Goal: Task Accomplishment & Management: Complete application form

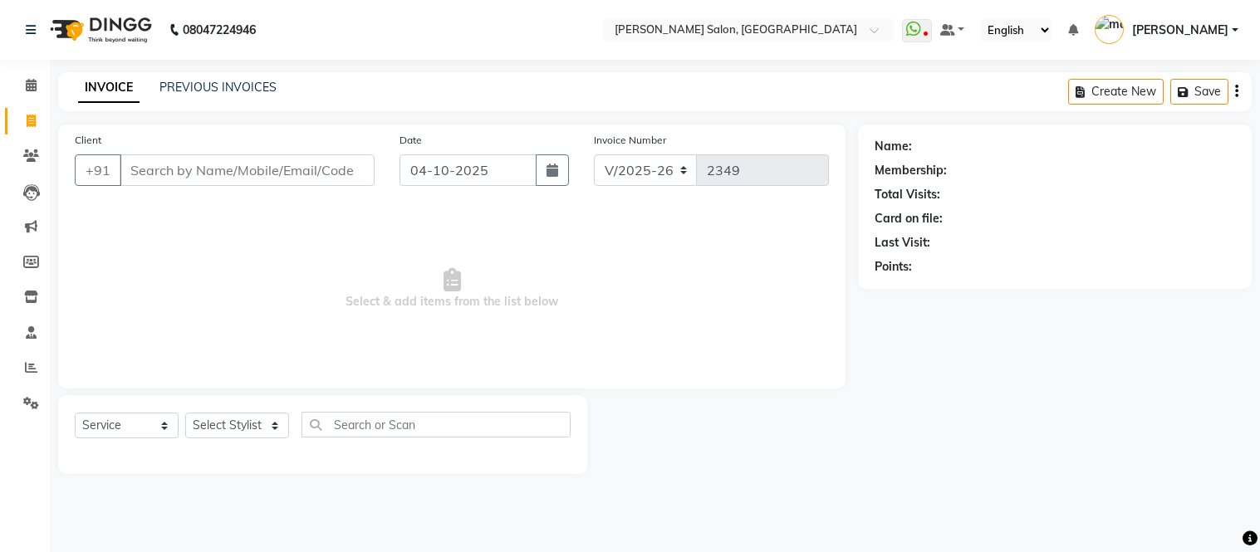
select select "6469"
select select "service"
click at [272, 428] on select "Select Stylist [PERSON_NAME] [PERSON_NAME] [PERSON_NAME] [PERSON_NAME] [PERSON_…" at bounding box center [237, 426] width 104 height 26
select select "49740"
click at [185, 414] on select "Select Stylist [PERSON_NAME] [PERSON_NAME] [PERSON_NAME] [PERSON_NAME] [PERSON_…" at bounding box center [237, 426] width 104 height 26
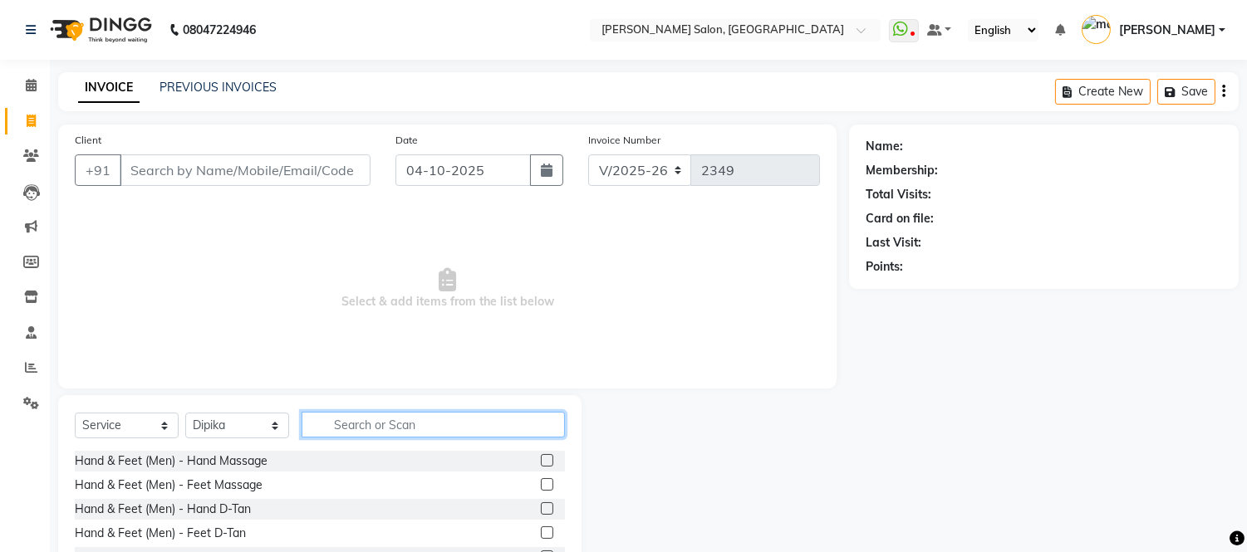
click at [364, 416] on input "text" at bounding box center [433, 425] width 263 height 26
type input "full ar"
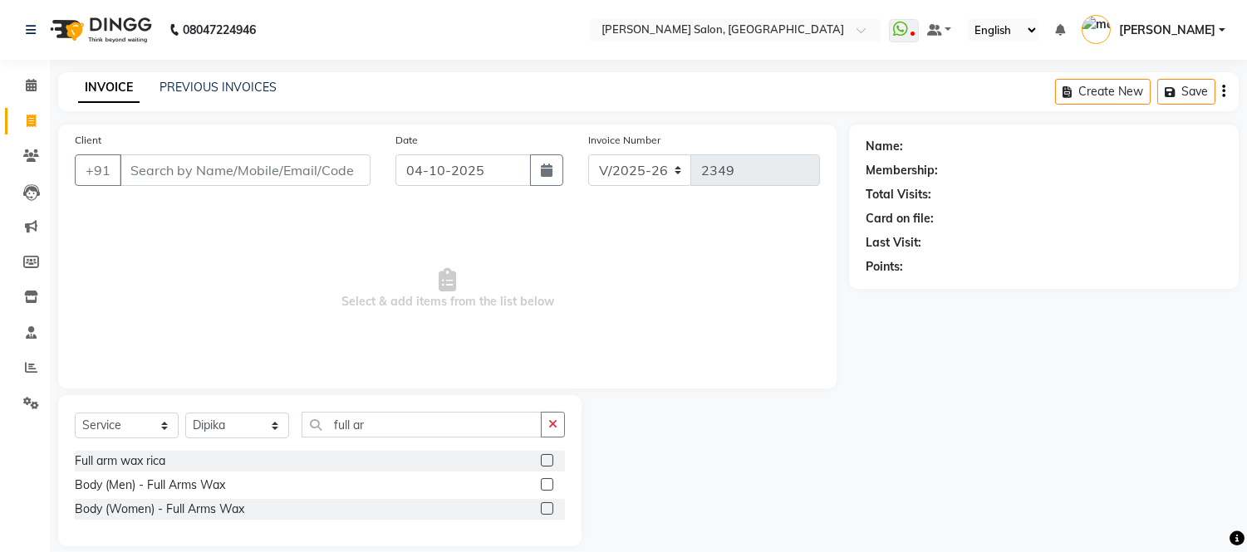
click at [545, 463] on label at bounding box center [547, 460] width 12 height 12
click at [545, 463] on input "checkbox" at bounding box center [546, 461] width 11 height 11
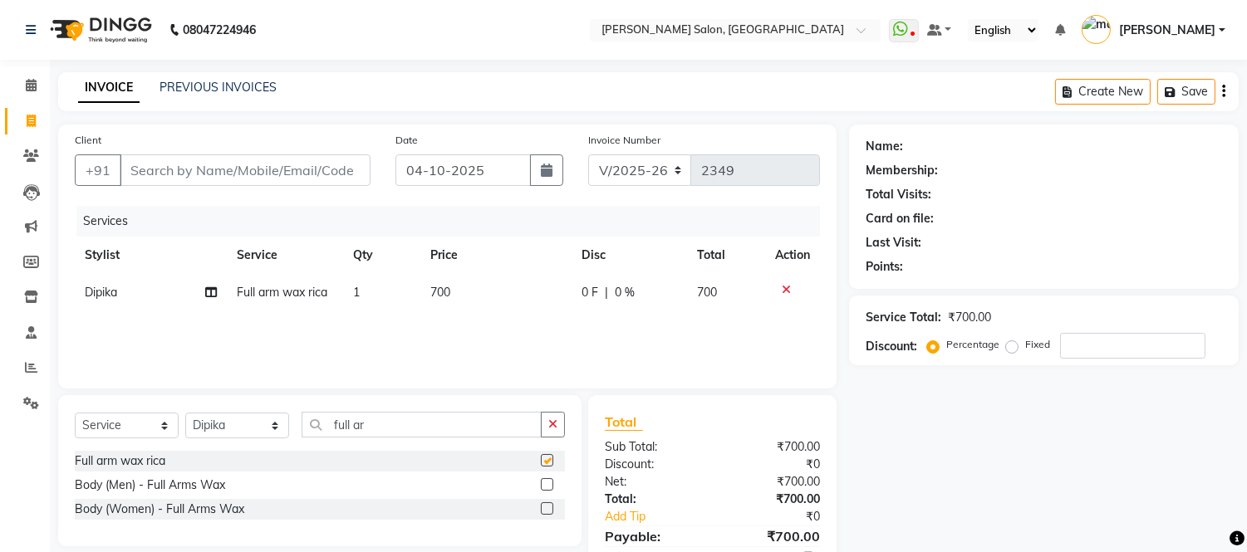
checkbox input "false"
click at [399, 422] on input "full ar" at bounding box center [422, 425] width 240 height 26
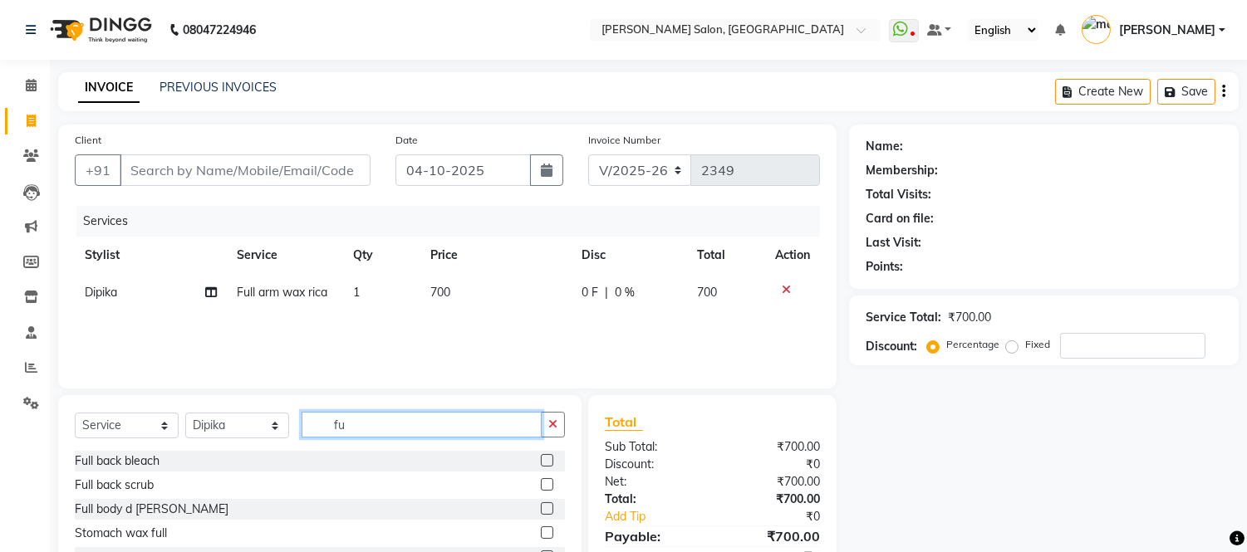
type input "f"
type input "eye"
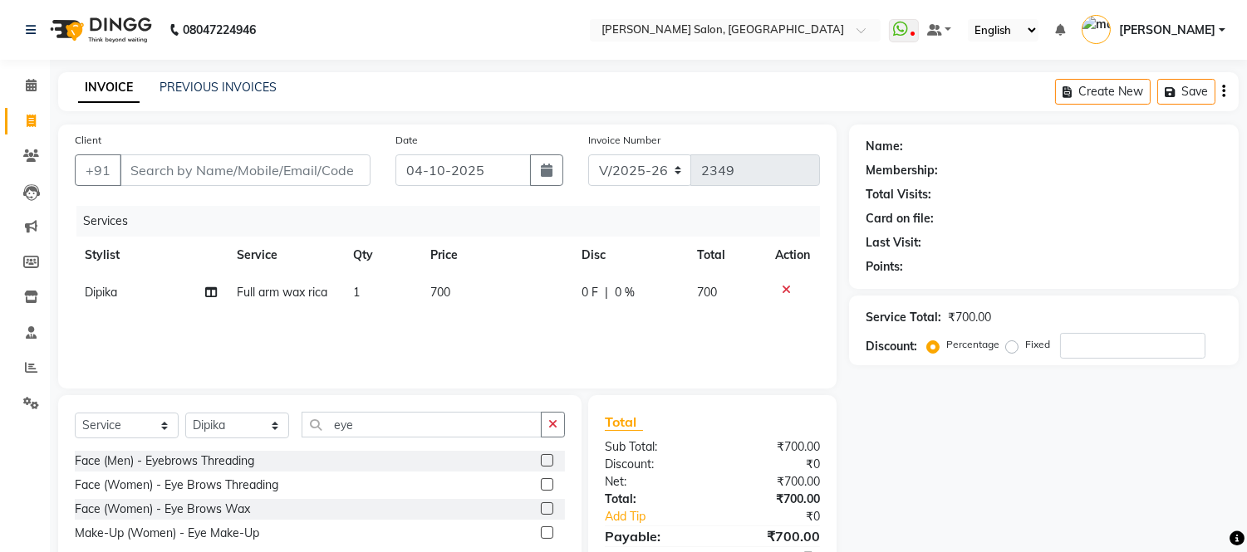
click at [546, 483] on label at bounding box center [547, 484] width 12 height 12
click at [546, 483] on input "checkbox" at bounding box center [546, 485] width 11 height 11
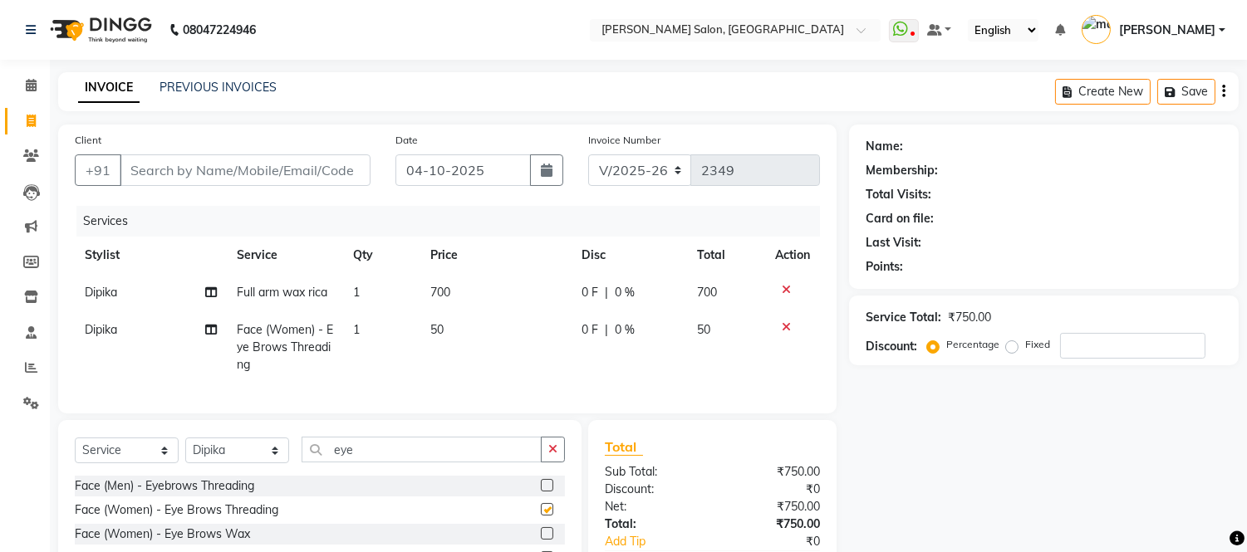
checkbox input "false"
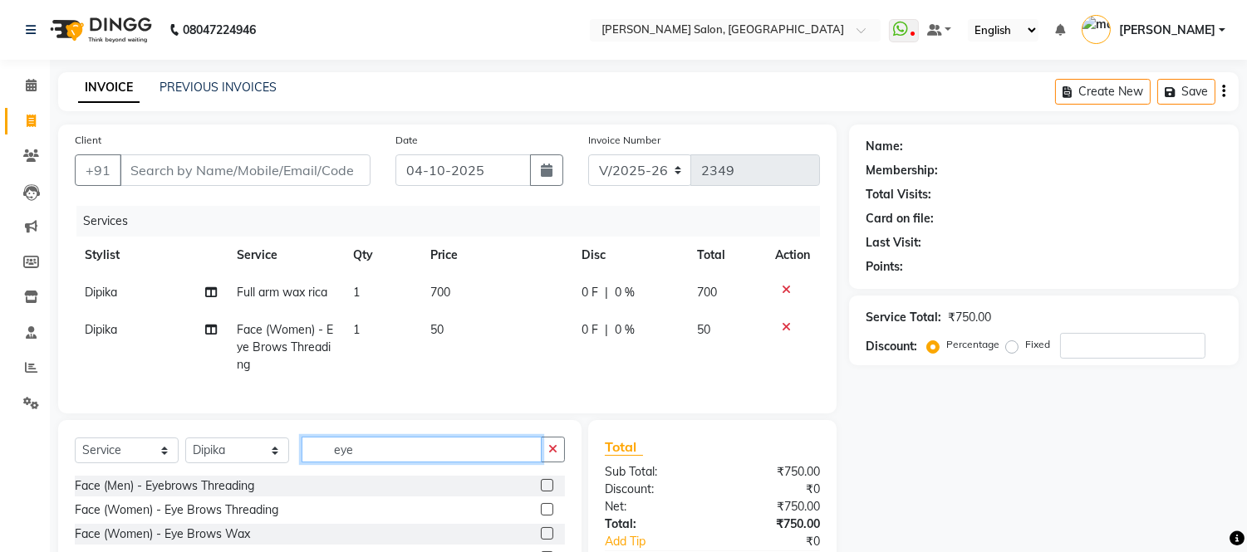
click at [449, 461] on input "eye" at bounding box center [422, 450] width 240 height 26
type input "e"
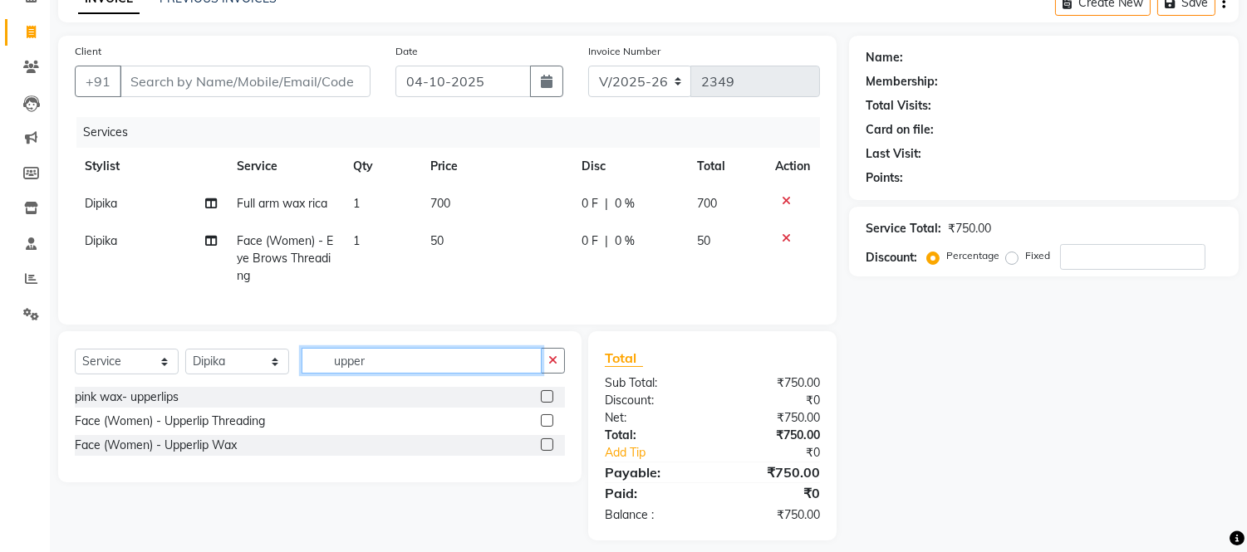
scroll to position [115, 0]
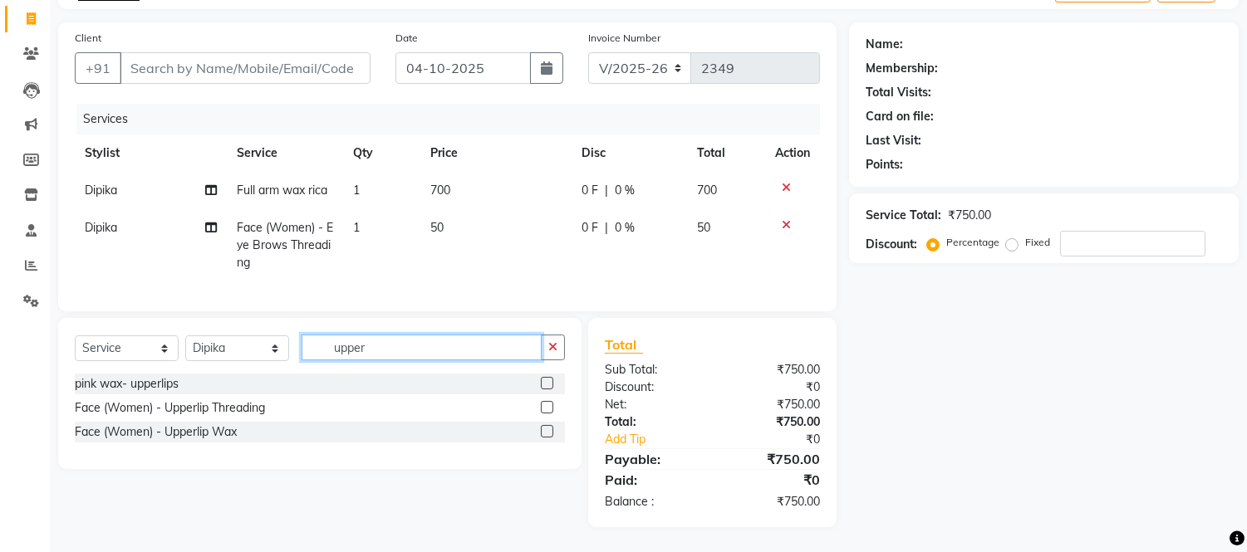
type input "upper"
click at [543, 408] on label at bounding box center [547, 407] width 12 height 12
click at [543, 408] on input "checkbox" at bounding box center [546, 408] width 11 height 11
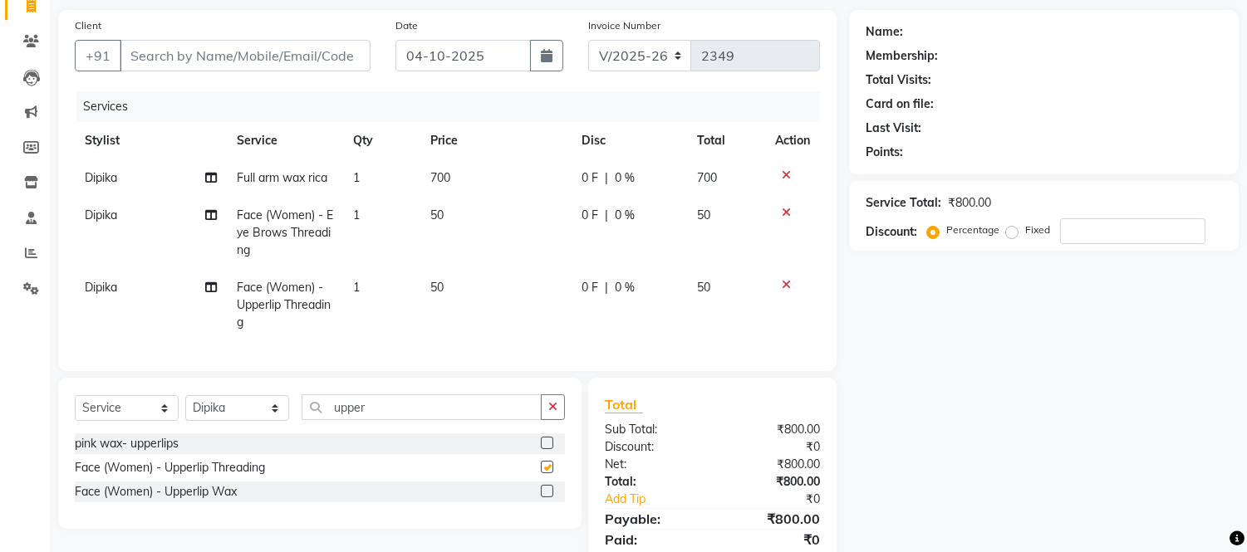
checkbox input "false"
click at [417, 420] on input "upper" at bounding box center [422, 408] width 240 height 26
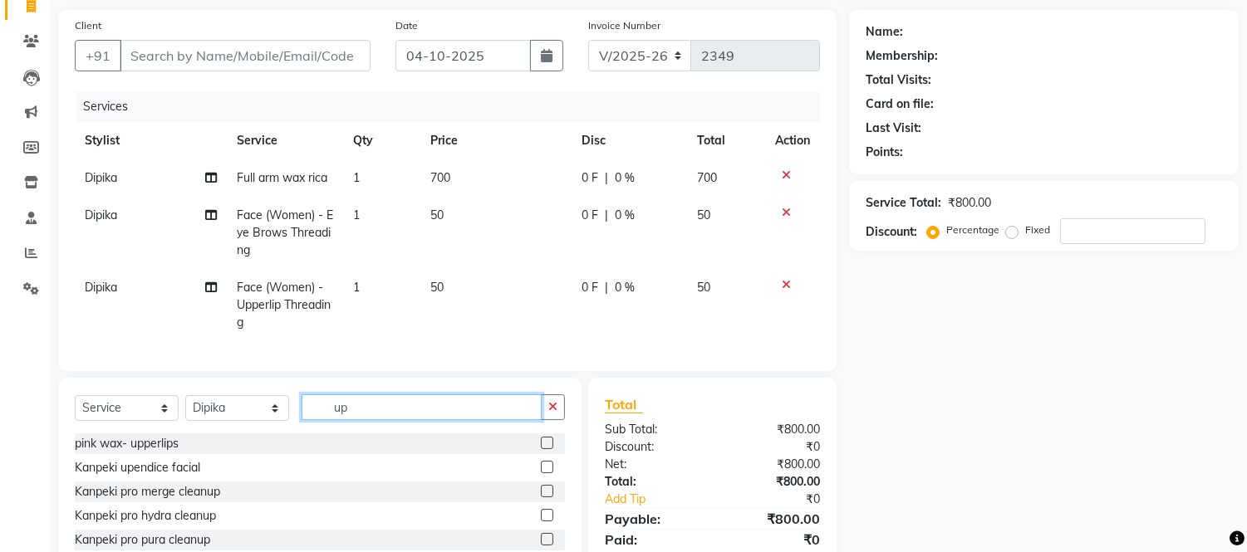
type input "u"
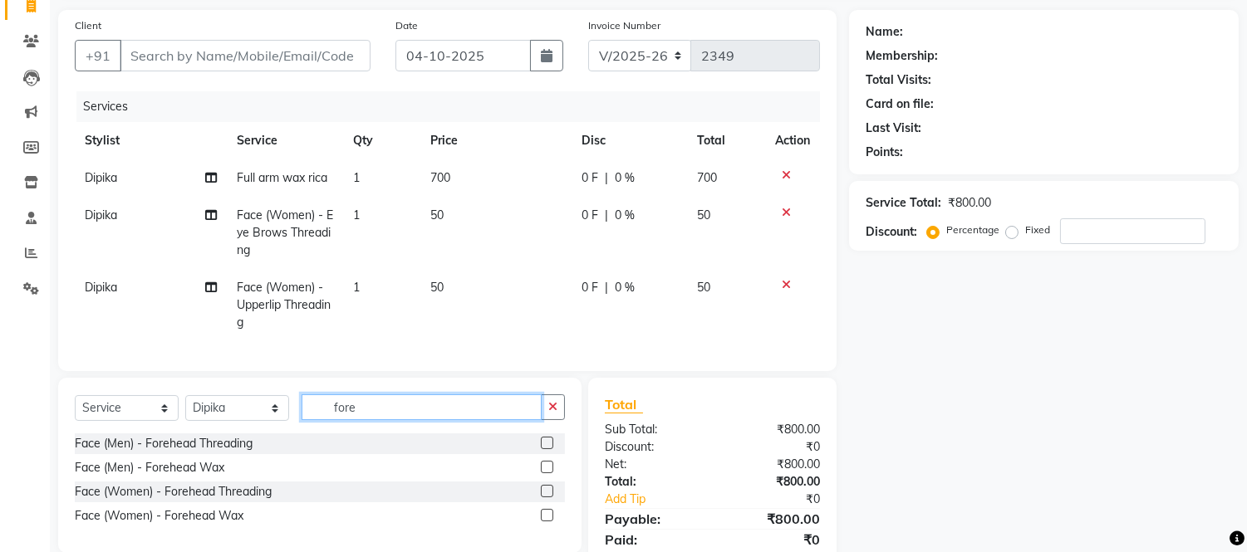
type input "fore"
click at [544, 498] on label at bounding box center [547, 491] width 12 height 12
click at [544, 498] on input "checkbox" at bounding box center [546, 492] width 11 height 11
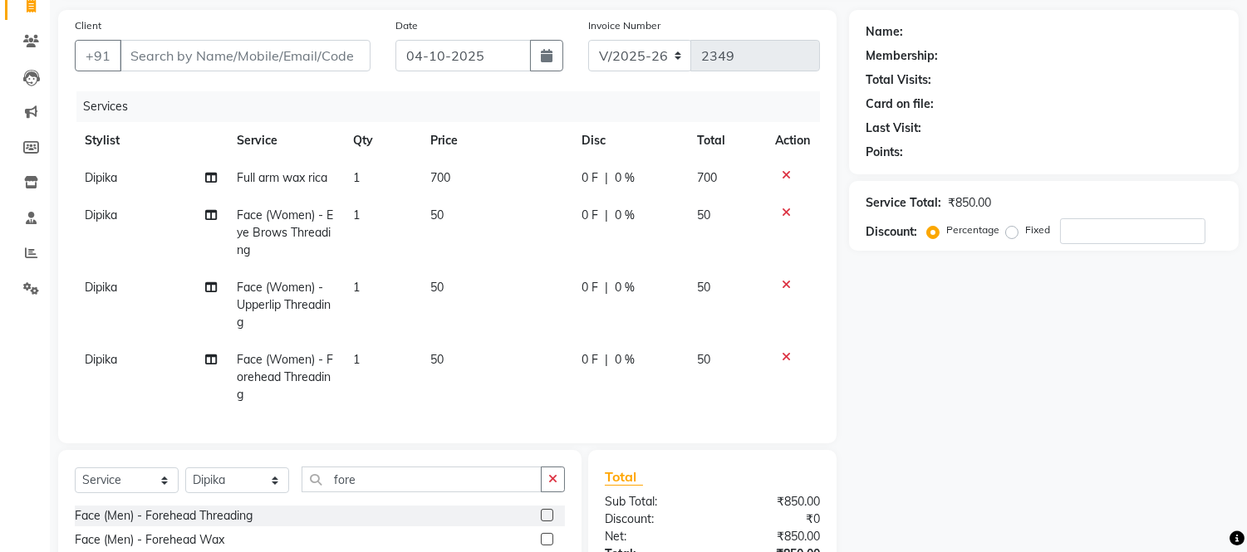
checkbox input "false"
click at [274, 492] on select "Select Stylist Afsar salmani Amjad Khan Devesh Bhatt Dipika fardeen Kajal Tyagi…" at bounding box center [237, 481] width 104 height 26
select select "85906"
click at [185, 481] on select "Select Stylist Afsar salmani Amjad Khan Devesh Bhatt Dipika fardeen Kajal Tyagi…" at bounding box center [237, 481] width 104 height 26
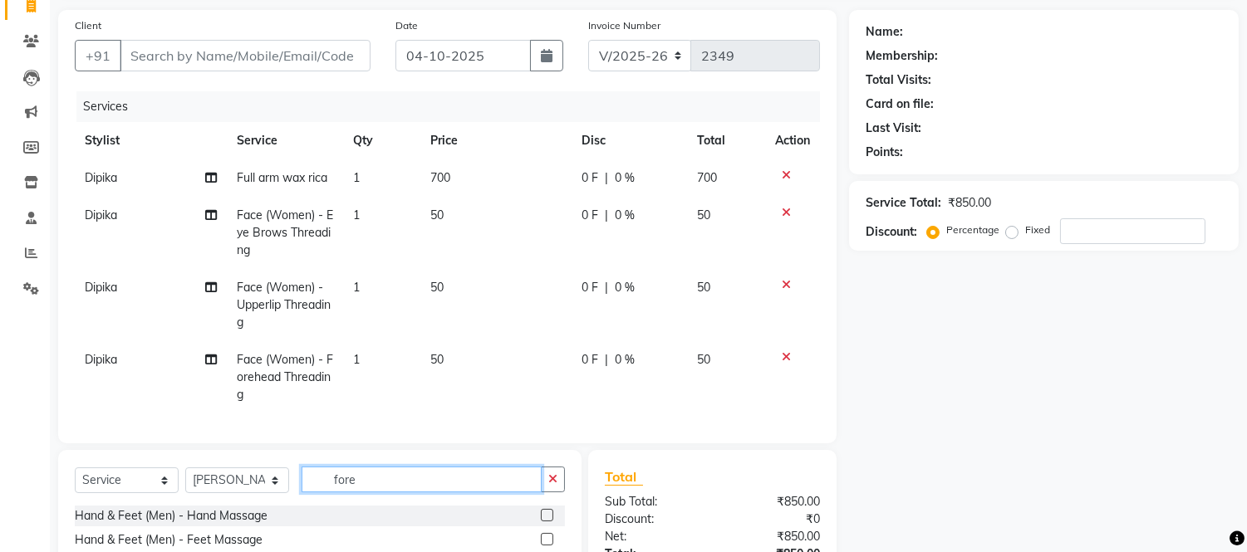
click at [410, 491] on input "fore" at bounding box center [422, 480] width 240 height 26
type input "f"
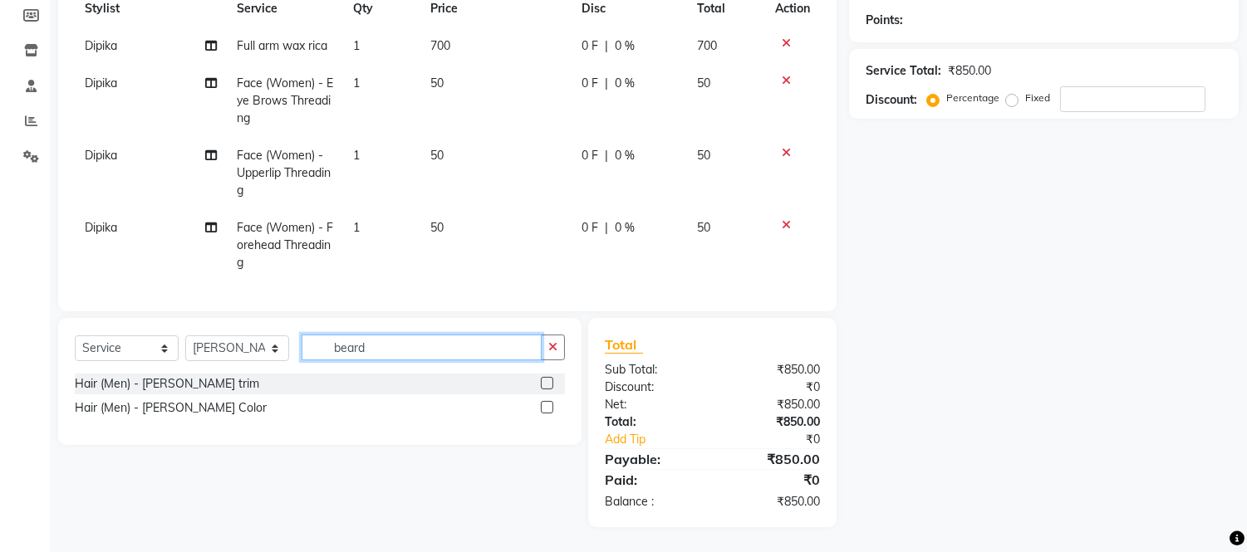
type input "beard"
click at [544, 380] on label at bounding box center [547, 383] width 12 height 12
click at [544, 380] on input "checkbox" at bounding box center [546, 384] width 11 height 11
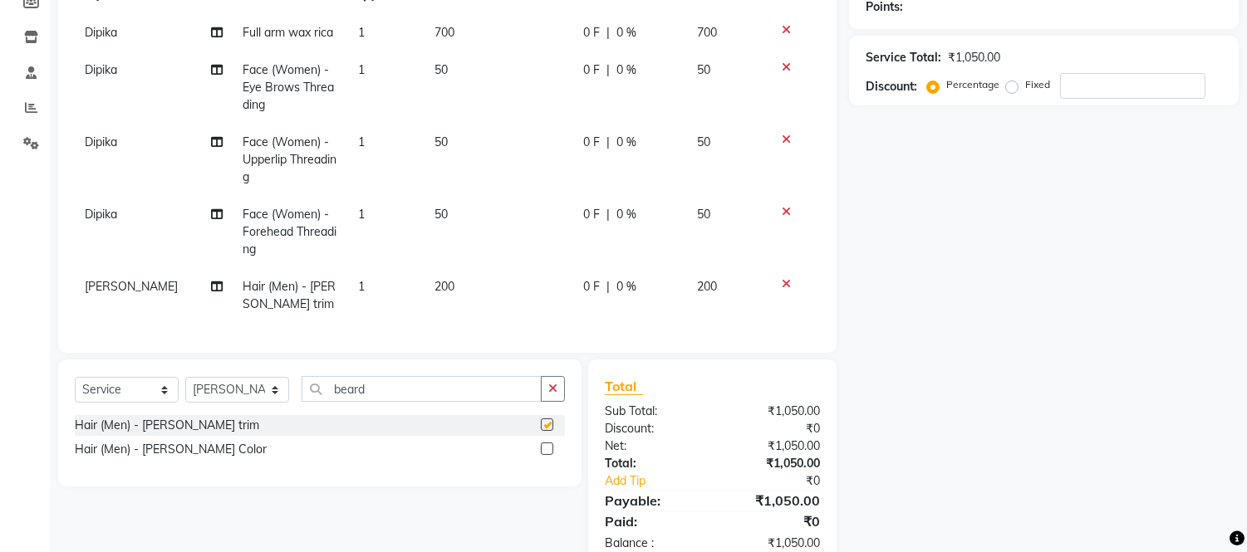
checkbox input "false"
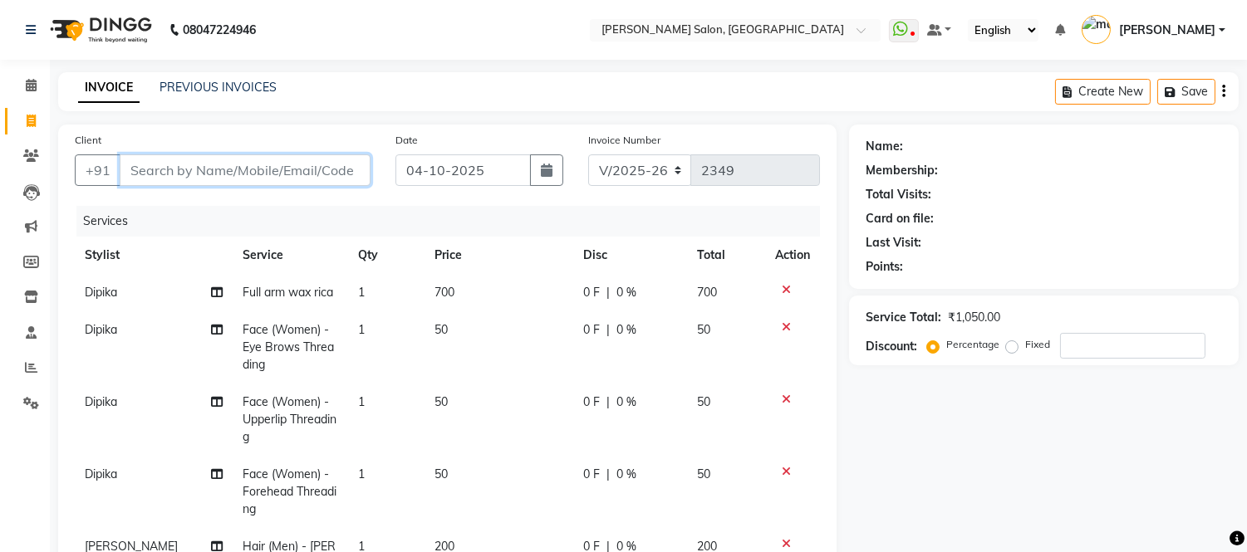
click at [180, 168] on input "Client" at bounding box center [245, 171] width 251 height 32
type input "9"
type input "0"
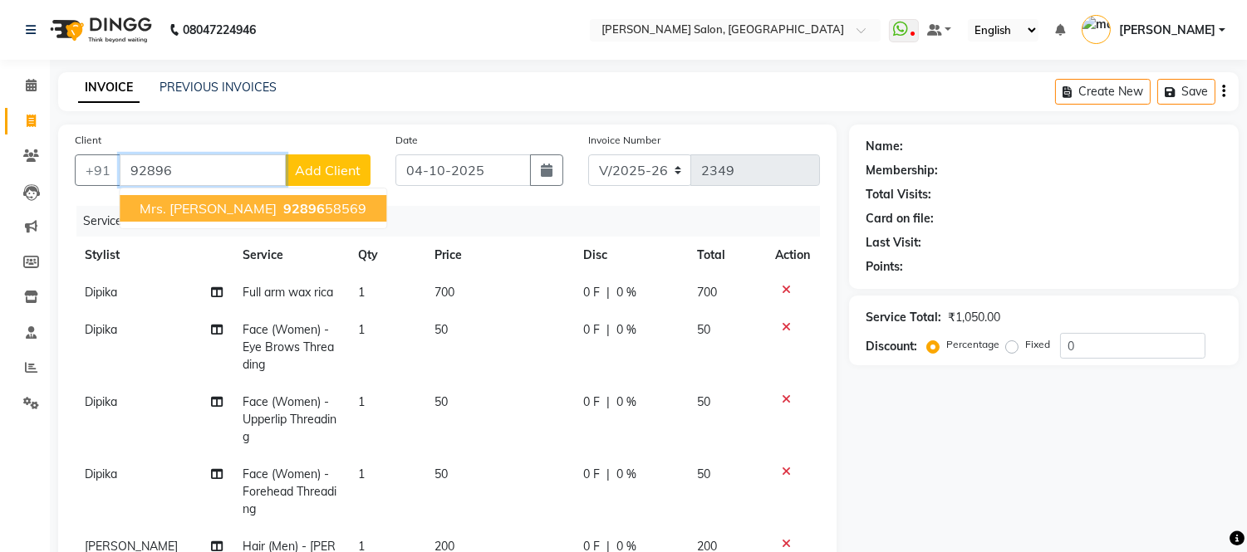
click at [283, 204] on span "92896" at bounding box center [304, 208] width 42 height 17
type input "9289658569"
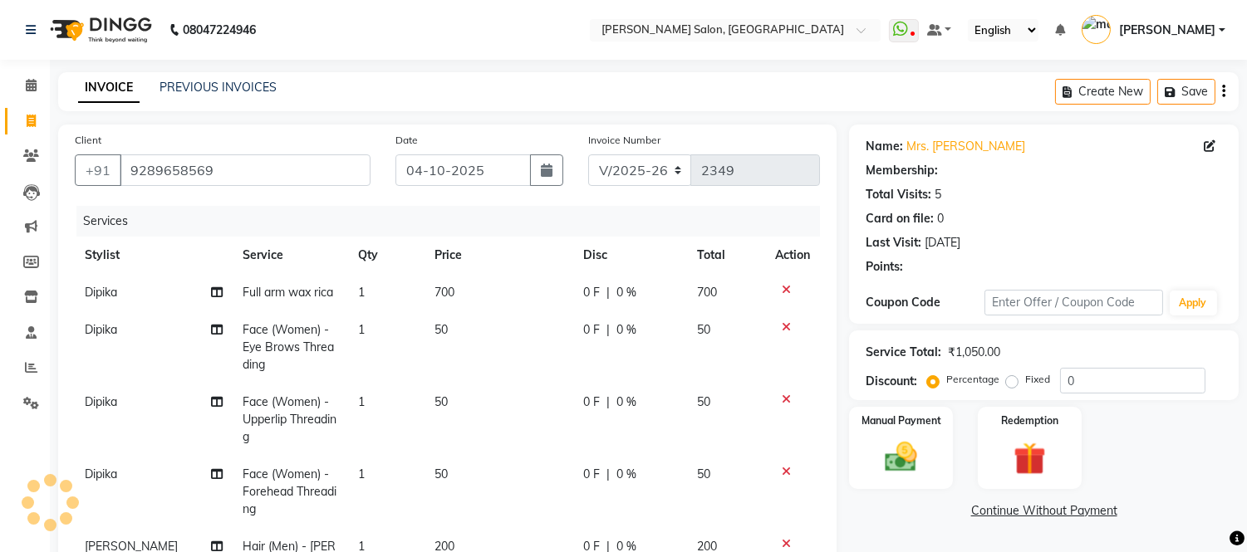
select select "1: Object"
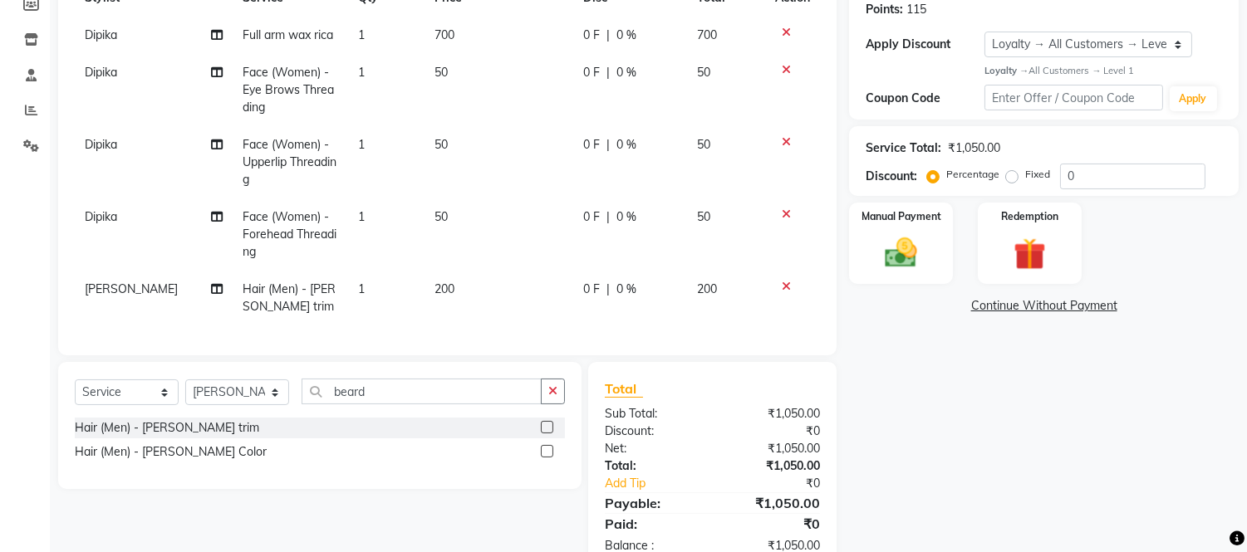
scroll to position [314, 0]
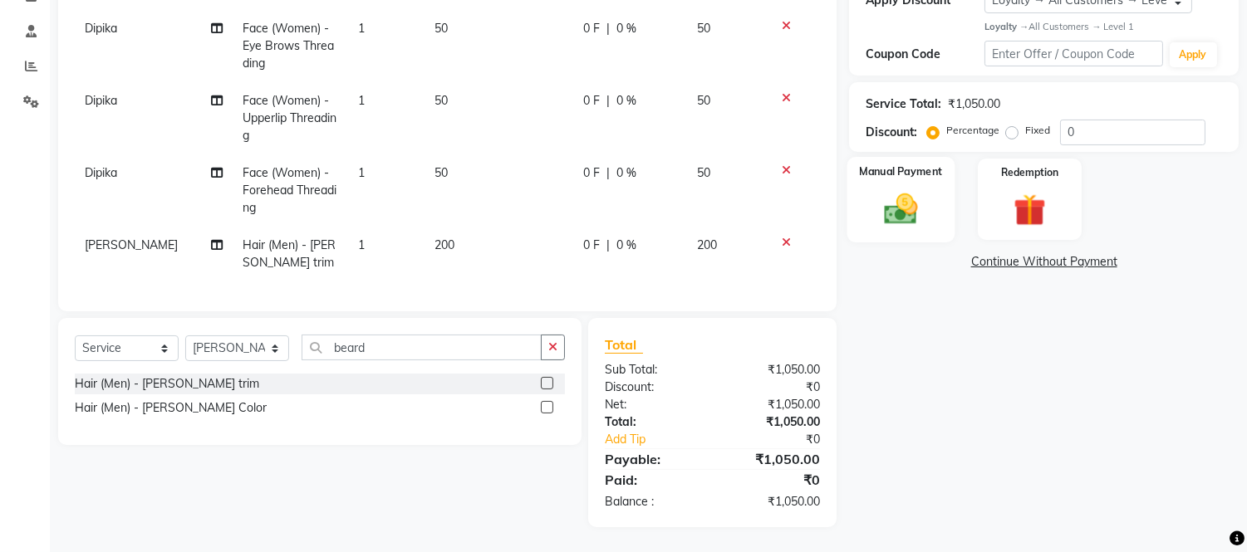
click at [897, 164] on label "Manual Payment" at bounding box center [901, 172] width 83 height 16
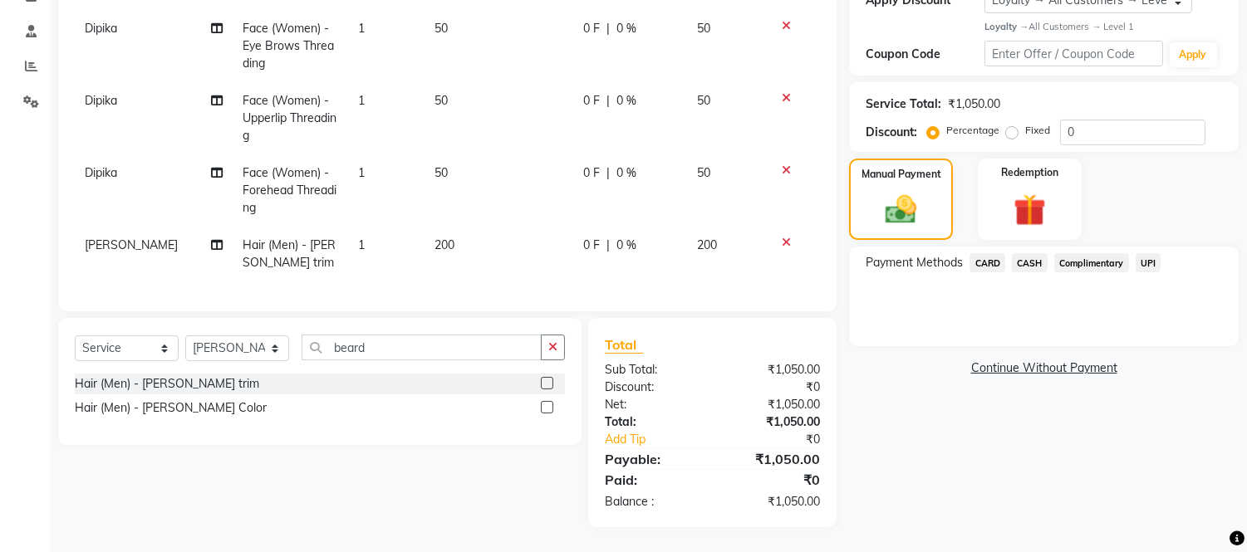
click at [1032, 253] on span "CASH" at bounding box center [1030, 262] width 36 height 19
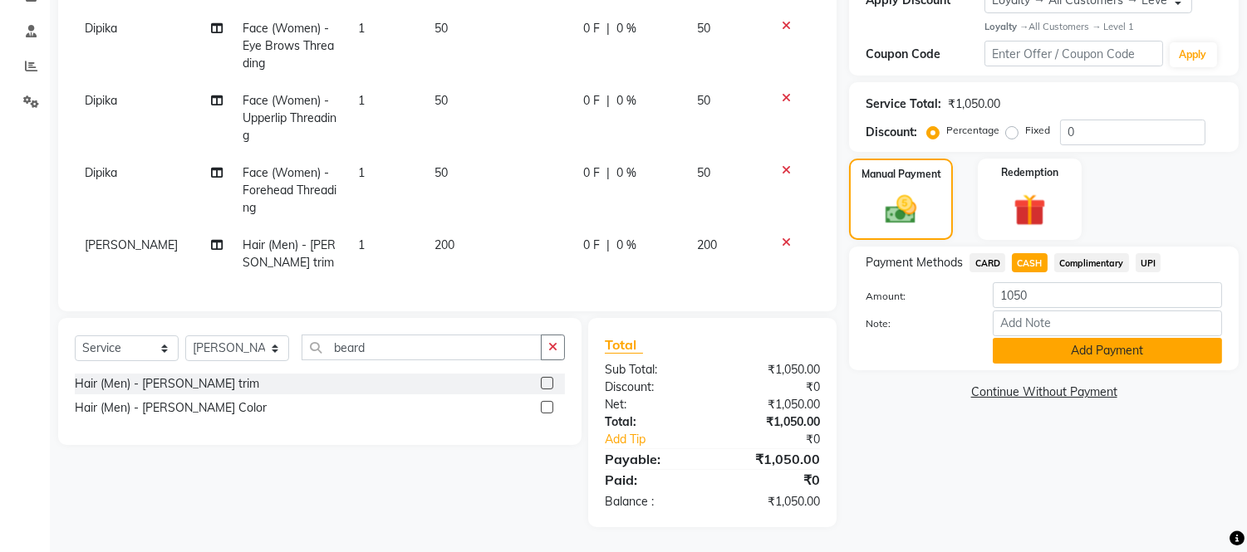
click at [1056, 338] on button "Add Payment" at bounding box center [1107, 351] width 229 height 26
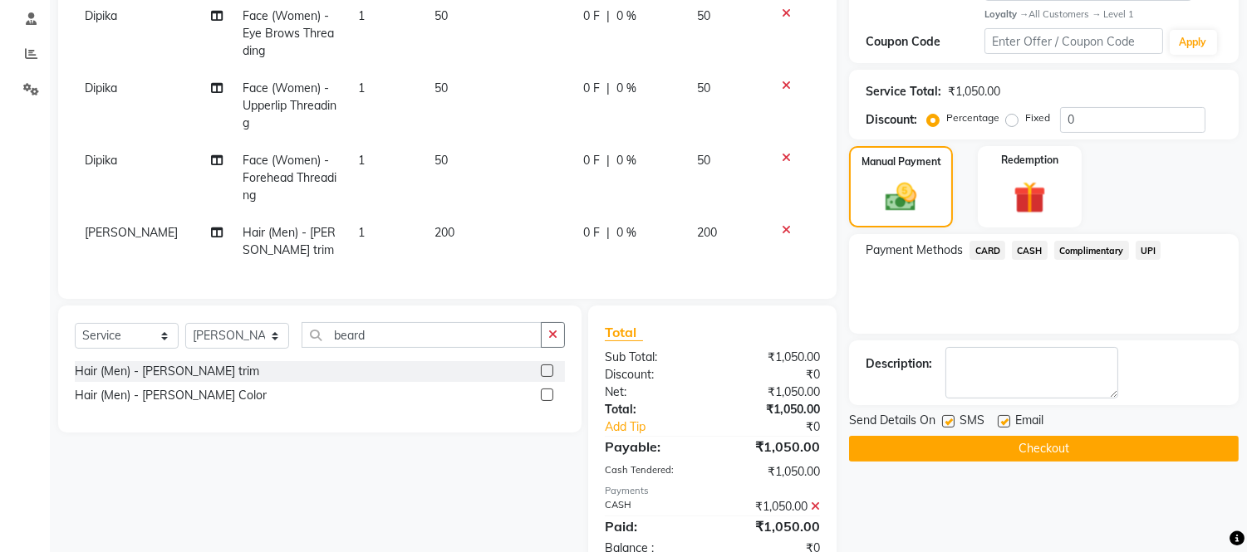
scroll to position [455, 0]
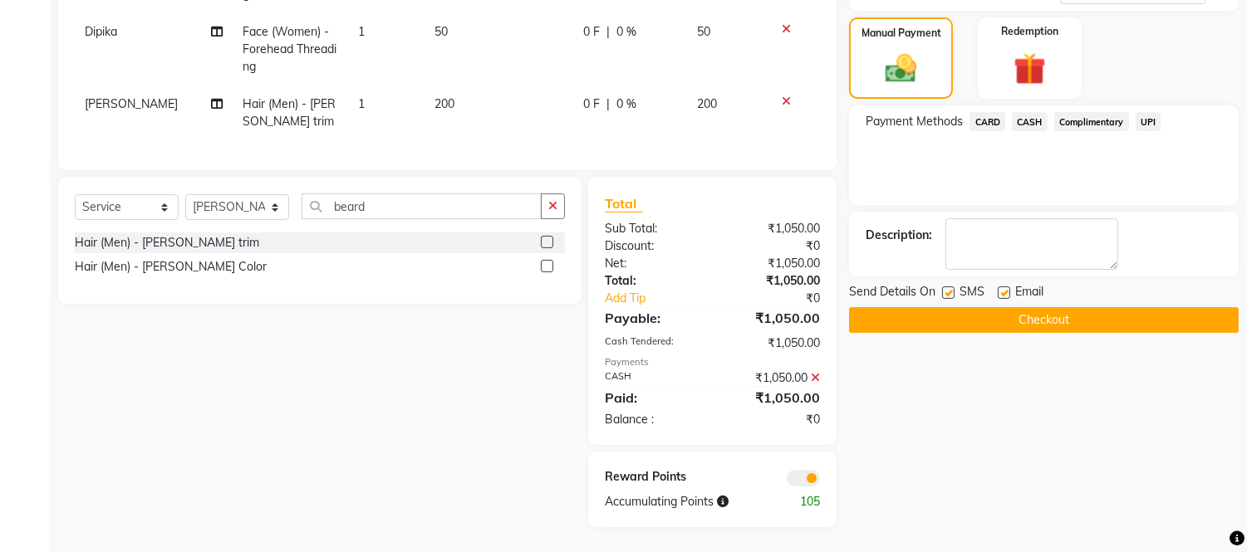
click at [1033, 307] on button "Checkout" at bounding box center [1044, 320] width 390 height 26
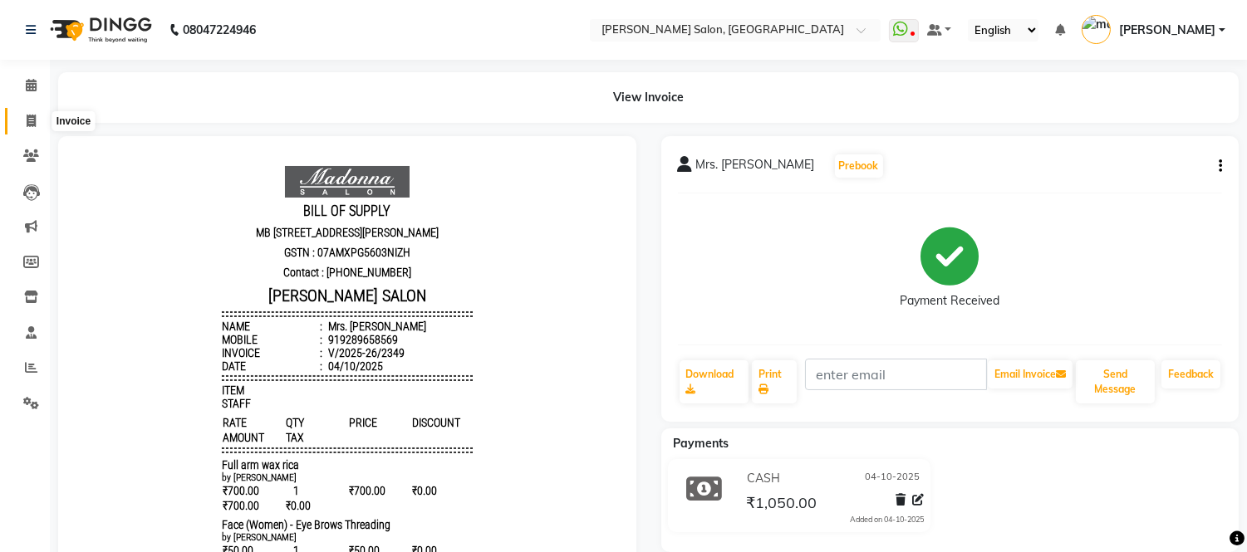
click at [28, 121] on icon at bounding box center [31, 121] width 9 height 12
select select "service"
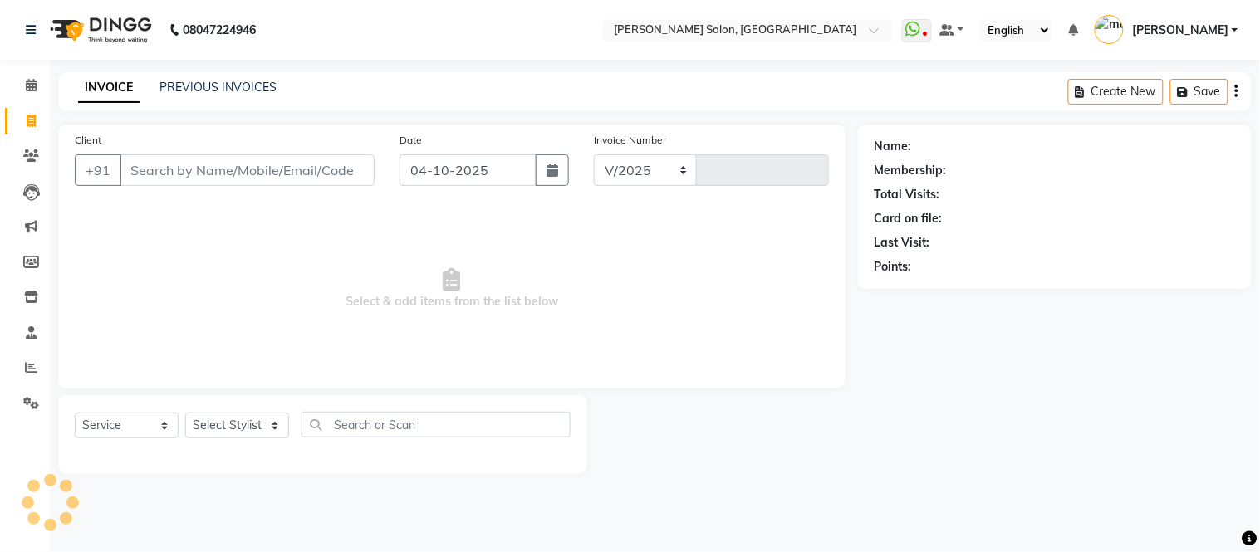
select select "6469"
type input "2350"
